Goal: Information Seeking & Learning: Learn about a topic

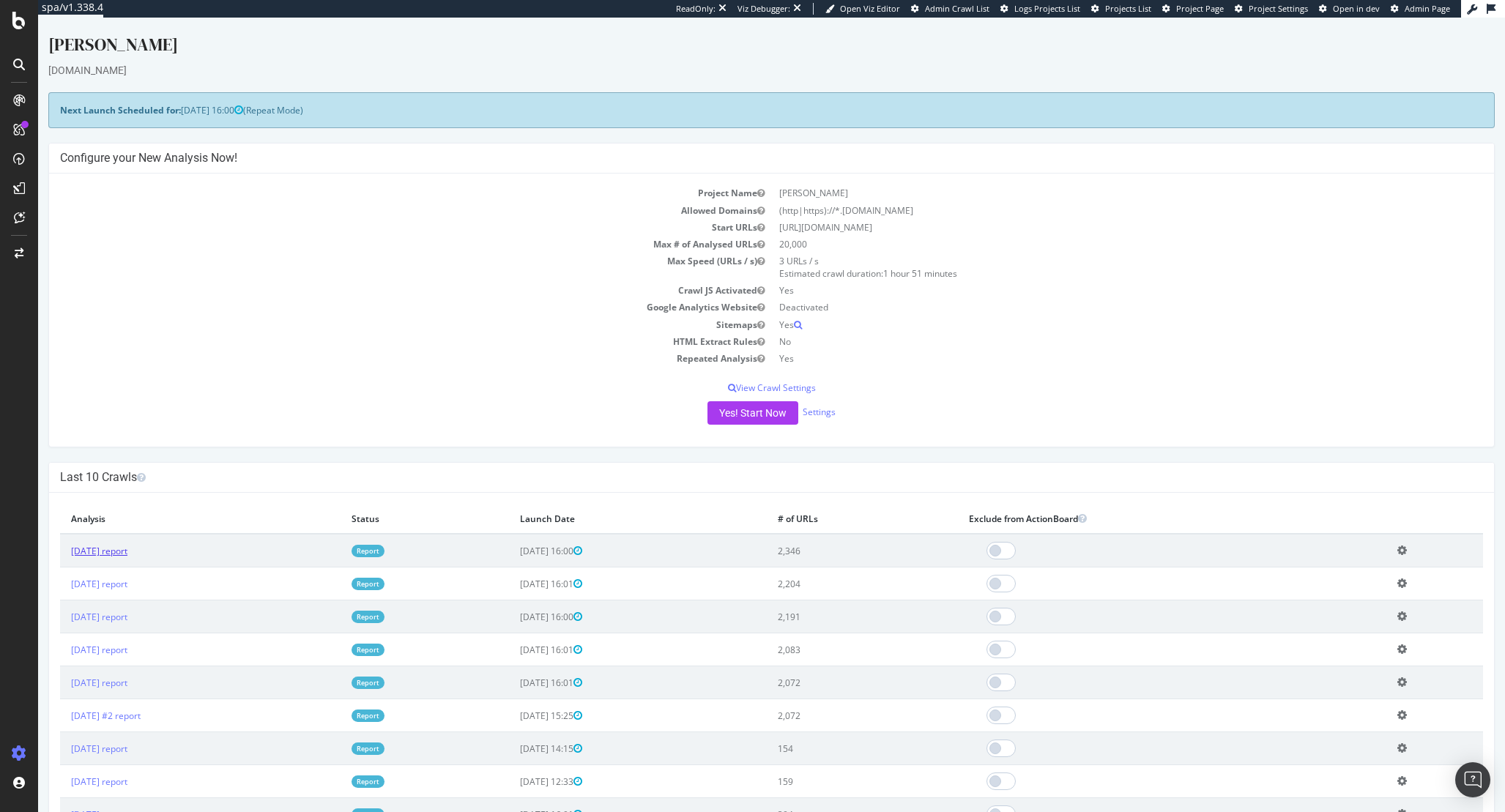
click at [111, 548] on link "2025 Oct. 5th report" at bounding box center [99, 551] width 56 height 12
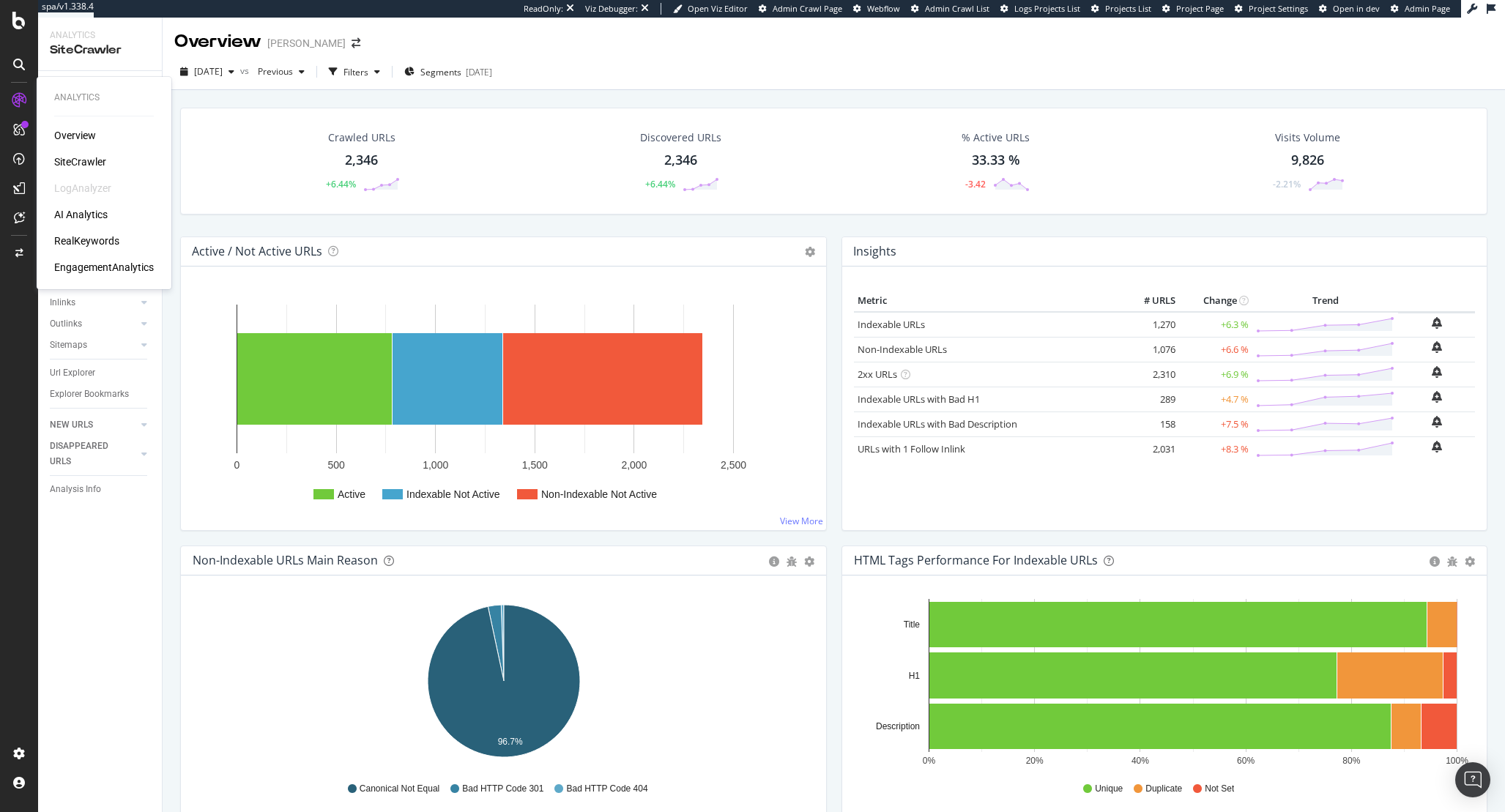
click at [88, 241] on div "RealKeywords" at bounding box center [87, 241] width 65 height 15
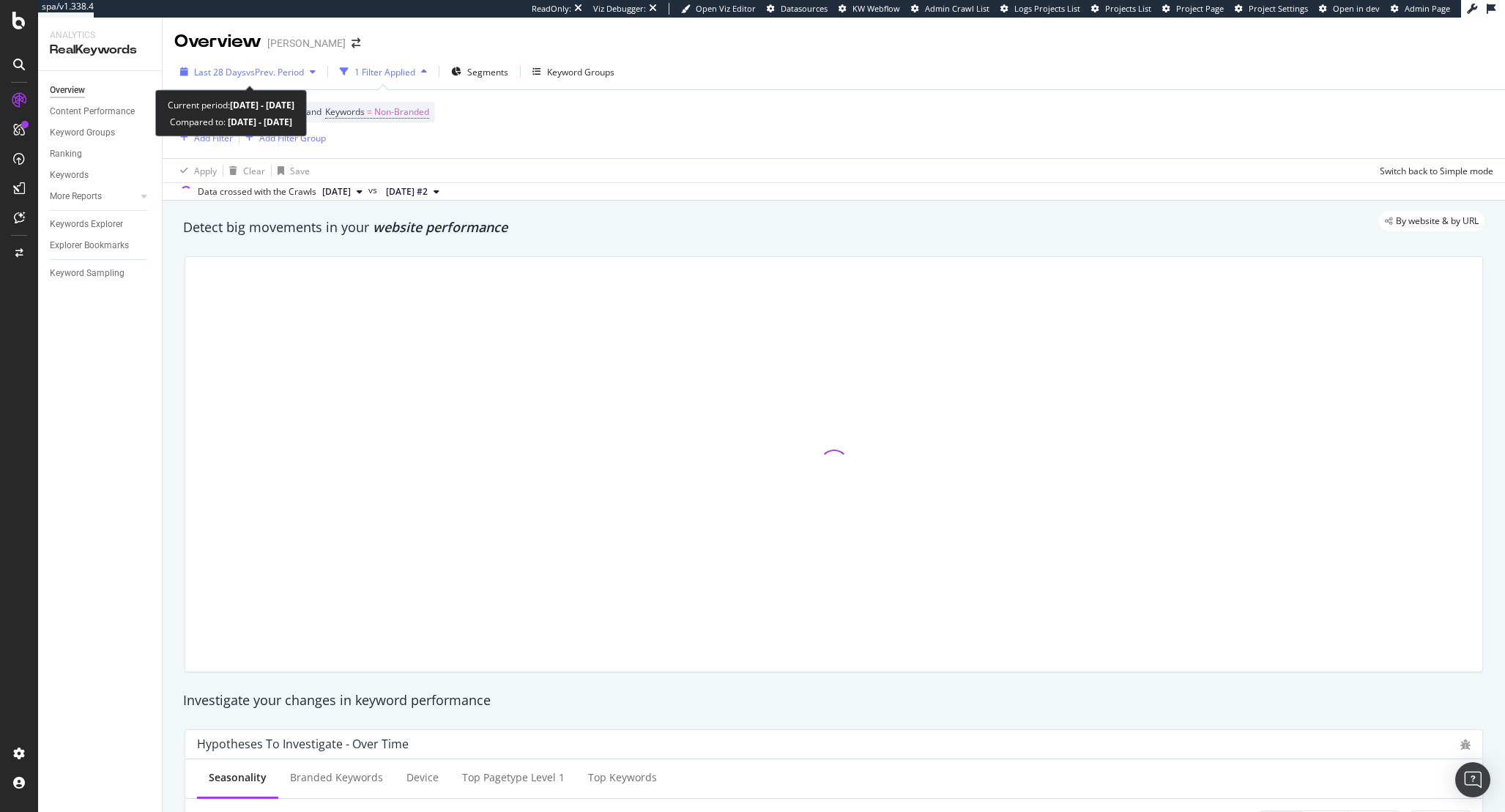
click at [315, 73] on icon "button" at bounding box center [313, 72] width 6 height 9
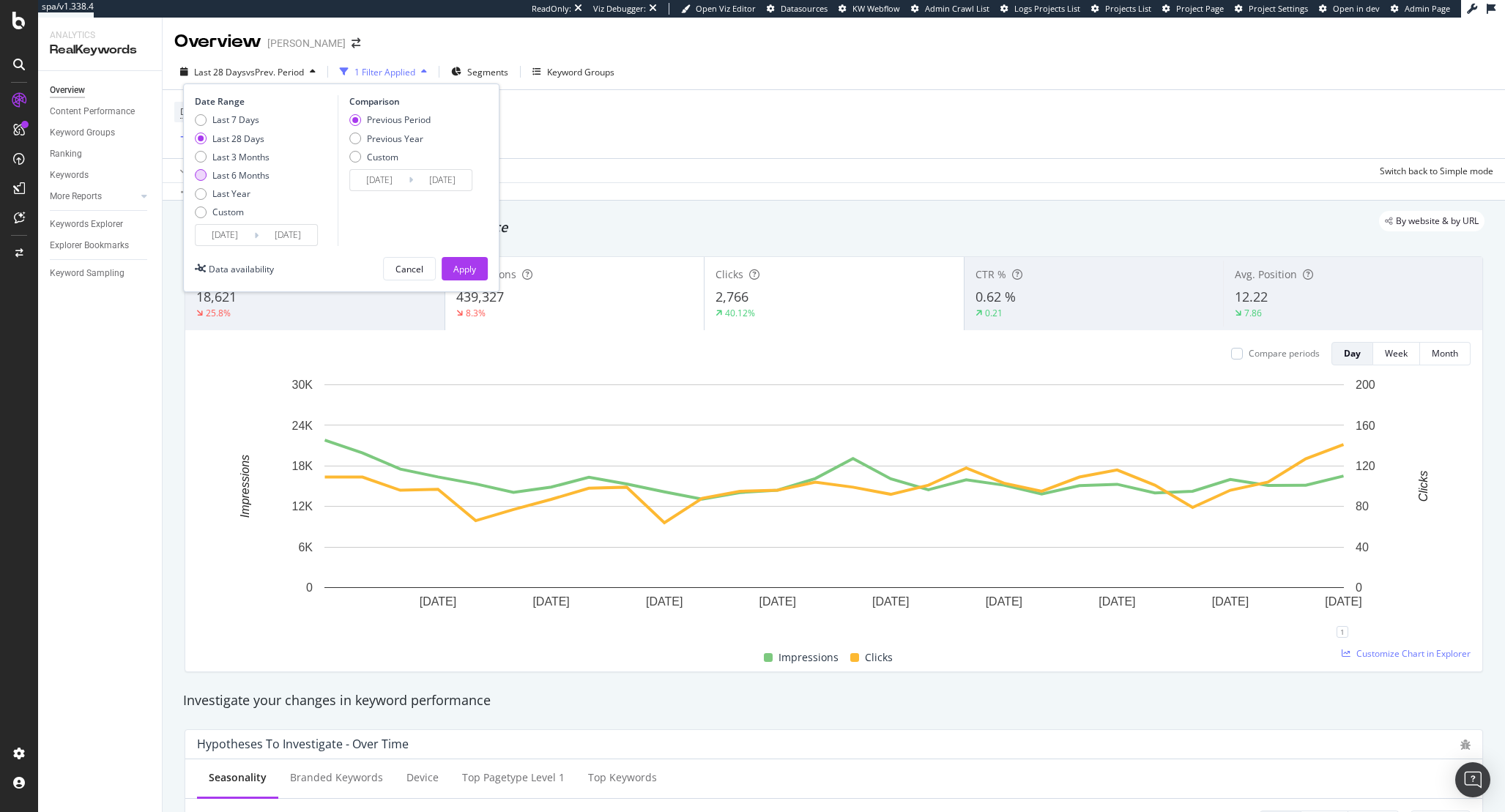
click at [269, 178] on div "Last 6 Months" at bounding box center [241, 175] width 57 height 12
type input "2025/04/05"
type input "2024/10/04"
type input "2025/04/04"
click at [386, 134] on div "Previous Year" at bounding box center [395, 139] width 56 height 12
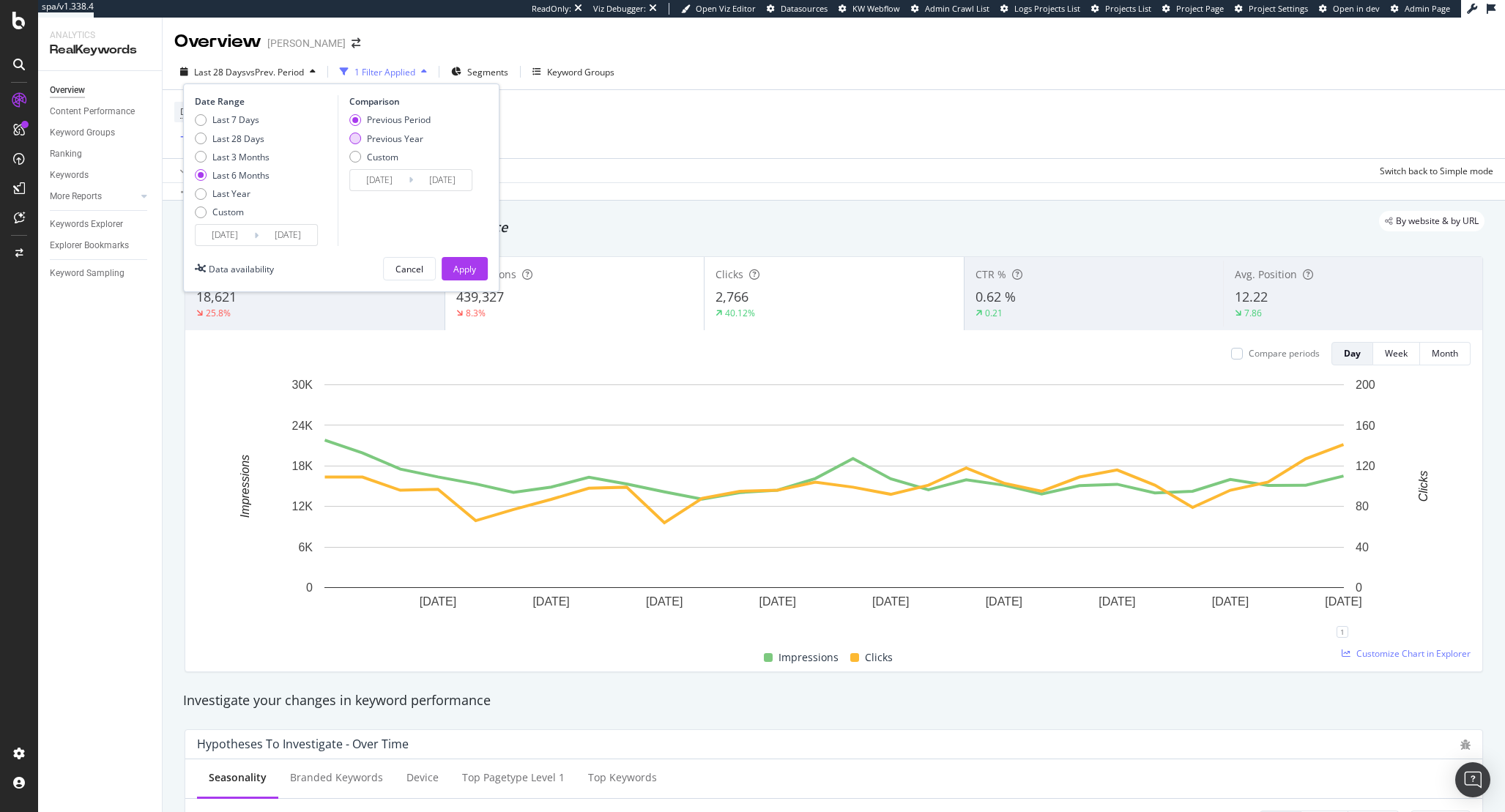
type input "2024/04/06"
type input "2024/10/05"
click at [457, 269] on div "Apply" at bounding box center [464, 269] width 23 height 12
